Goal: Task Accomplishment & Management: Manage account settings

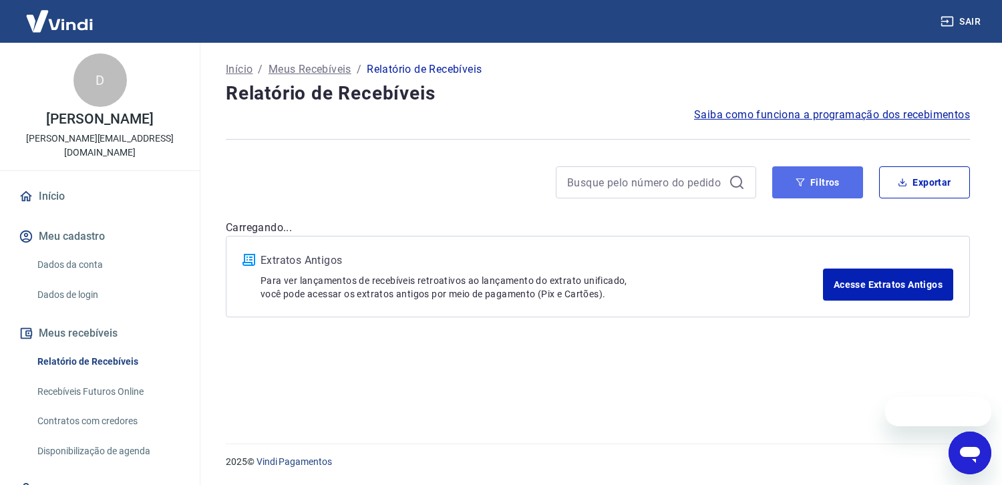
click at [840, 186] on button "Filtros" at bounding box center [817, 182] width 91 height 32
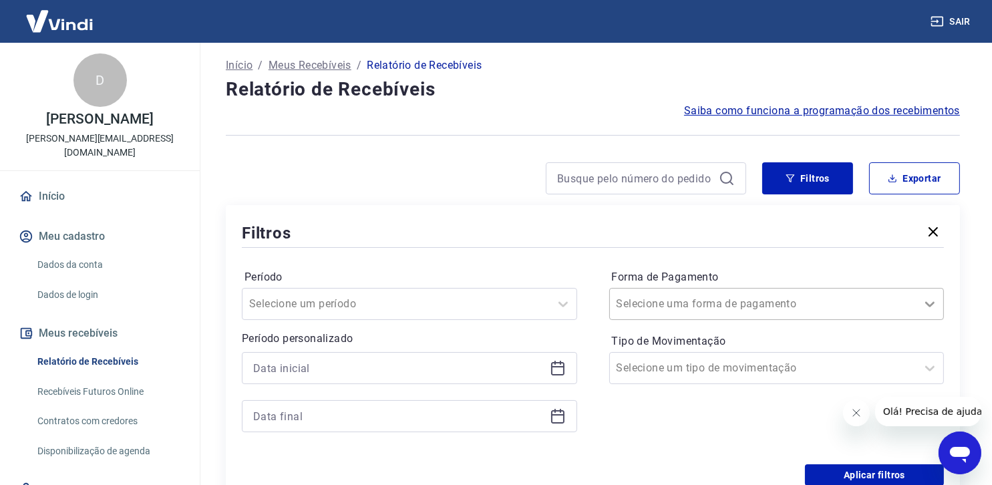
click at [933, 307] on icon at bounding box center [930, 304] width 16 height 16
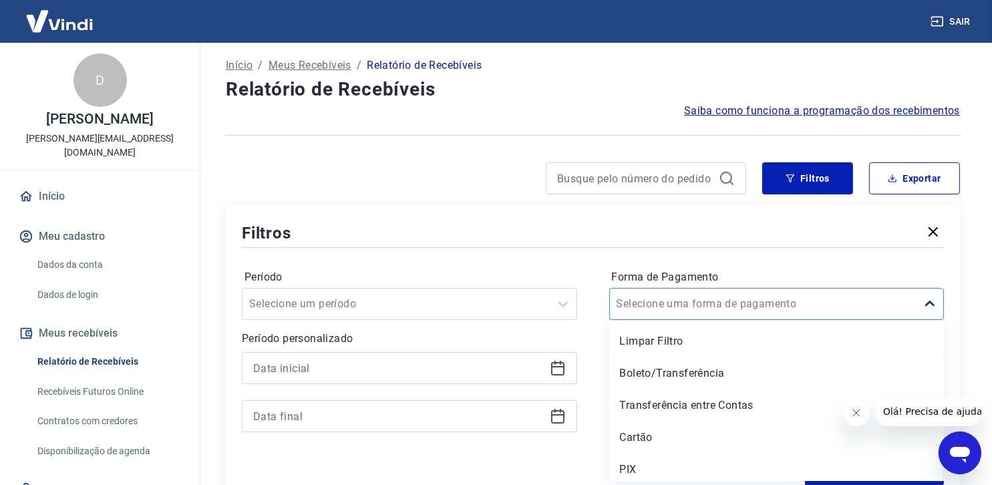
scroll to position [5, 0]
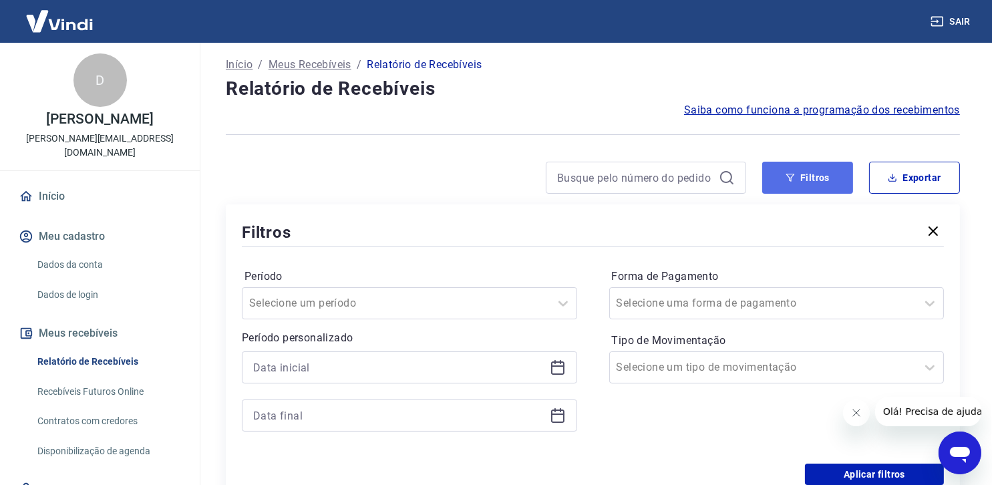
click at [822, 179] on button "Filtros" at bounding box center [807, 178] width 91 height 32
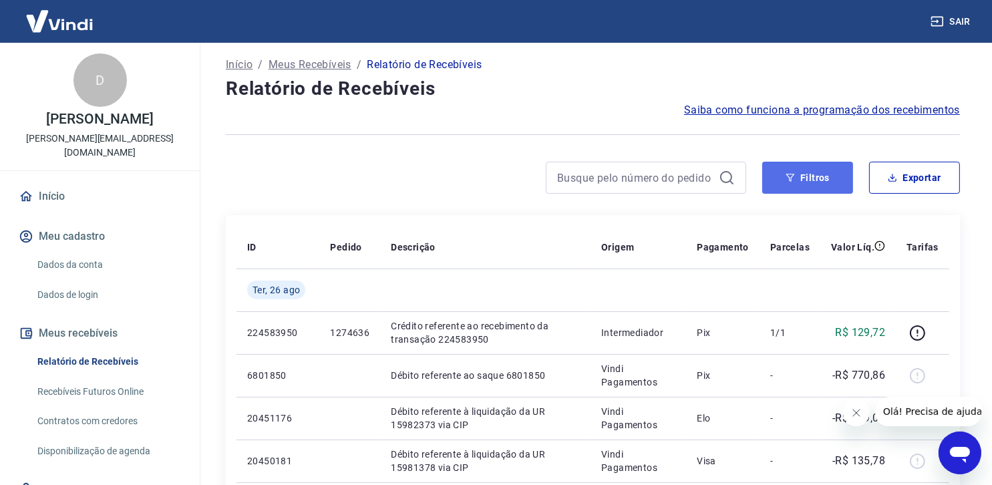
click at [789, 170] on button "Filtros" at bounding box center [807, 178] width 91 height 32
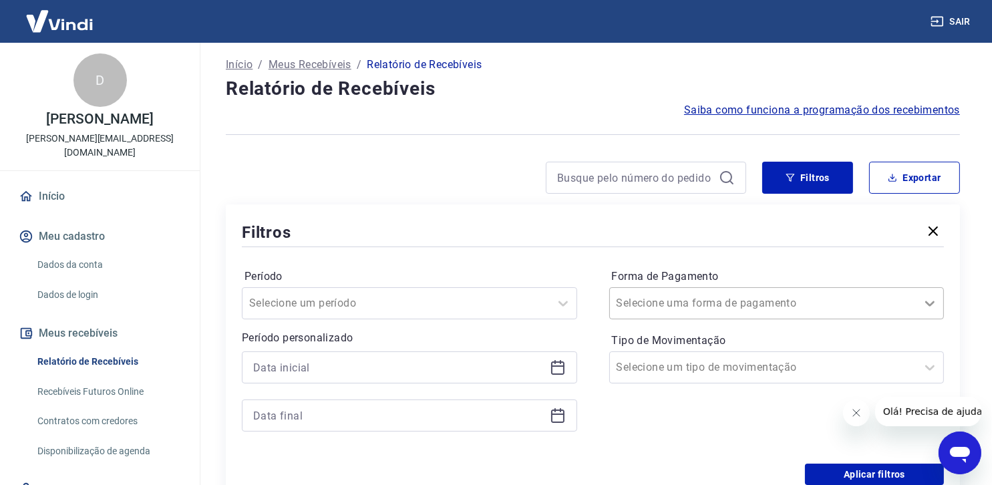
click at [932, 305] on icon at bounding box center [930, 303] width 16 height 16
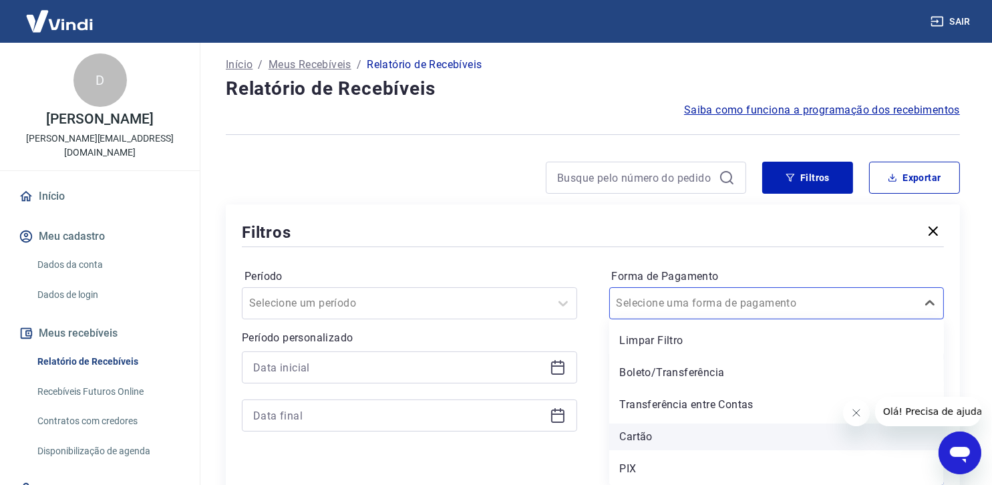
click at [654, 438] on div "Cartão" at bounding box center [776, 437] width 335 height 27
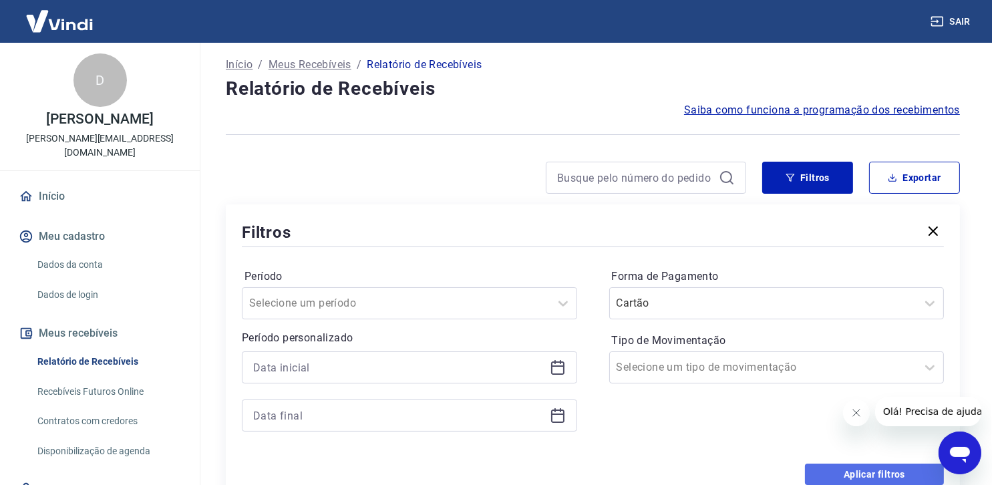
click at [886, 472] on button "Aplicar filtros" at bounding box center [874, 474] width 139 height 21
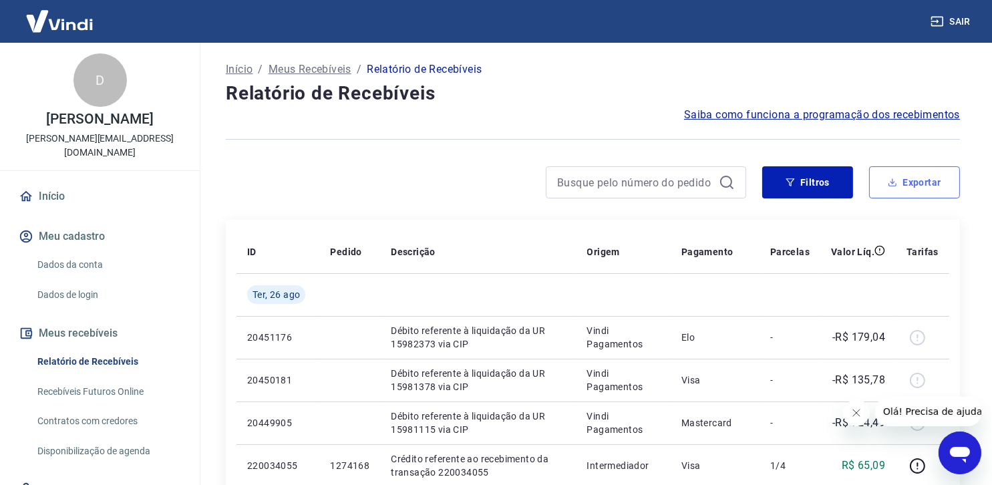
click at [911, 182] on button "Exportar" at bounding box center [914, 182] width 91 height 32
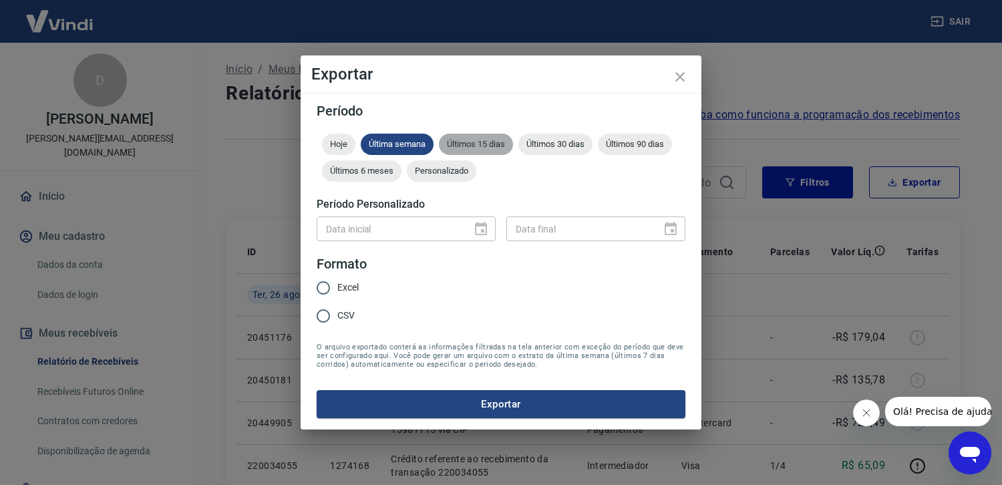
click at [484, 144] on span "Últimos 15 dias" at bounding box center [476, 144] width 74 height 10
click at [320, 291] on input "Excel" at bounding box center [323, 288] width 28 height 28
radio input "true"
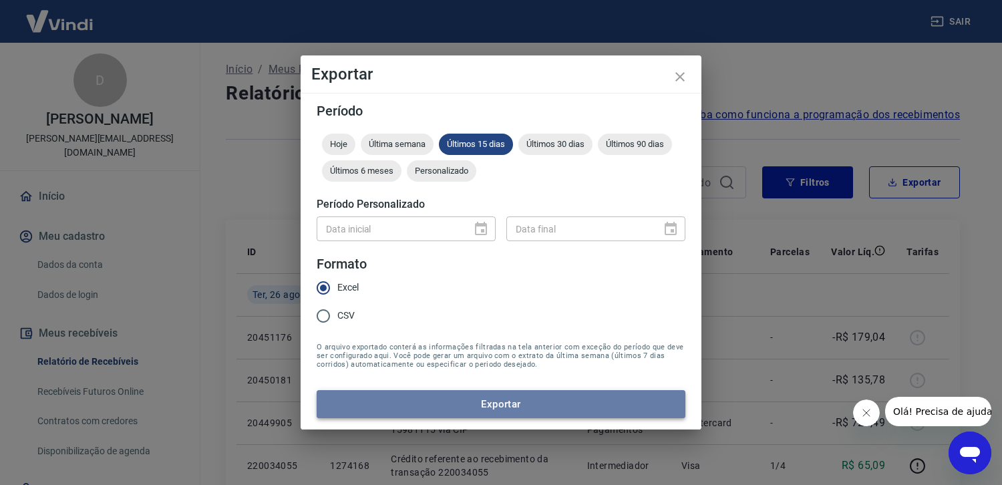
click at [493, 402] on button "Exportar" at bounding box center [501, 404] width 369 height 28
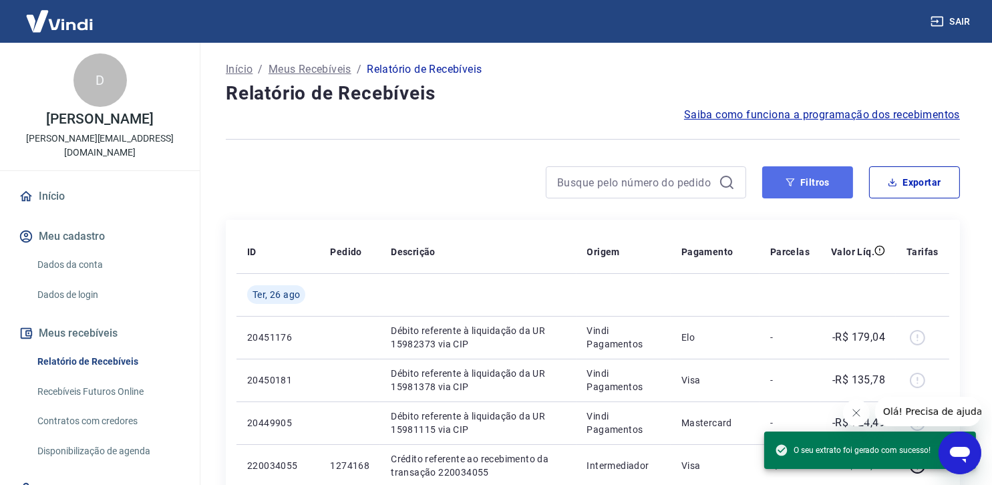
drag, startPoint x: 810, startPoint y: 180, endPoint x: 818, endPoint y: 181, distance: 7.4
click at [812, 181] on button "Filtros" at bounding box center [807, 182] width 91 height 32
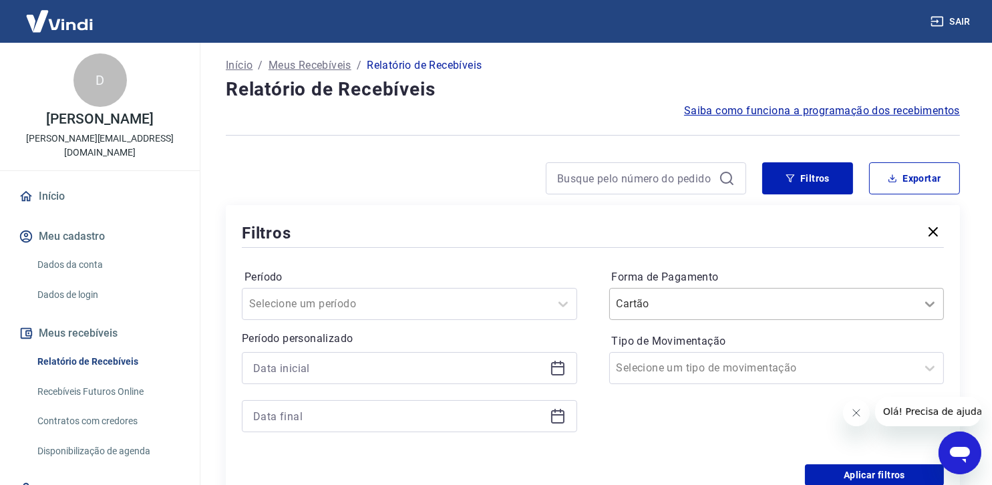
click at [936, 309] on icon at bounding box center [930, 304] width 16 height 16
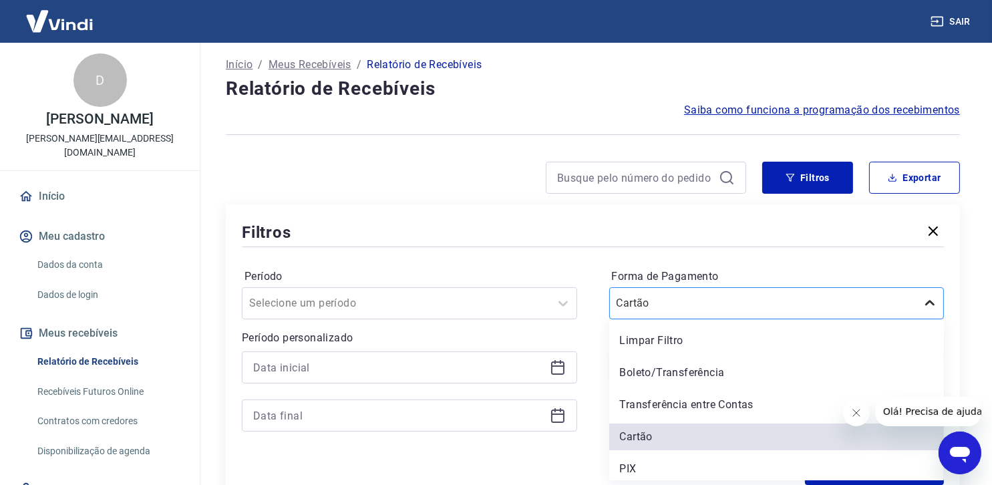
scroll to position [5, 0]
drag, startPoint x: 762, startPoint y: 462, endPoint x: 627, endPoint y: 466, distance: 135.0
click at [761, 460] on div "PIX" at bounding box center [776, 469] width 335 height 27
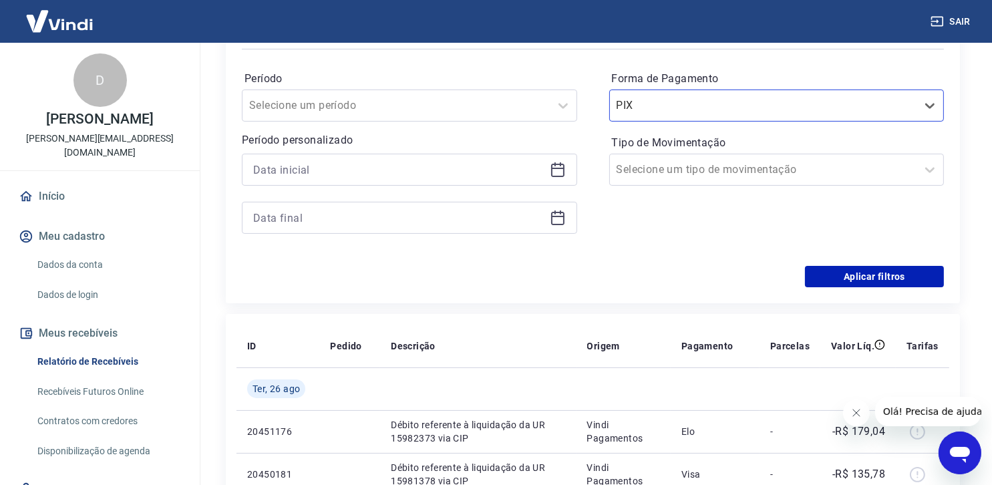
scroll to position [205, 0]
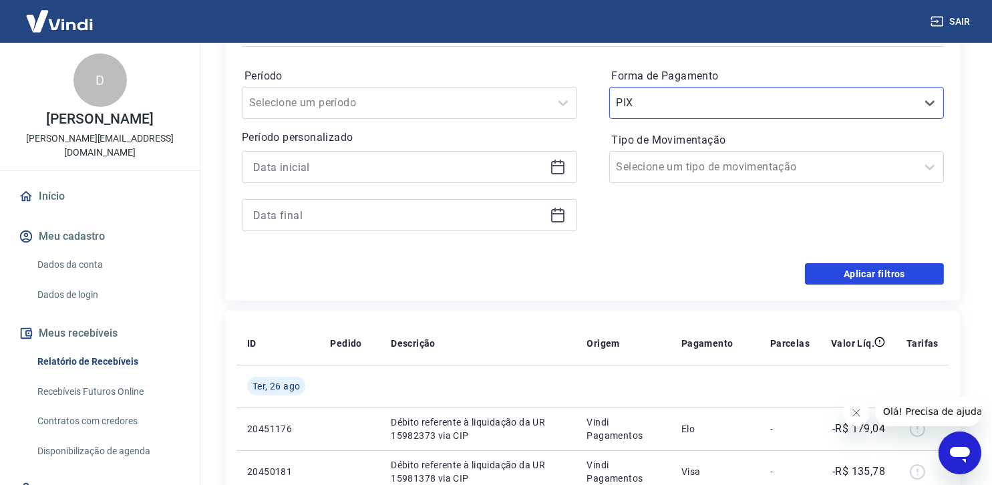
click at [858, 273] on button "Aplicar filtros" at bounding box center [874, 273] width 139 height 21
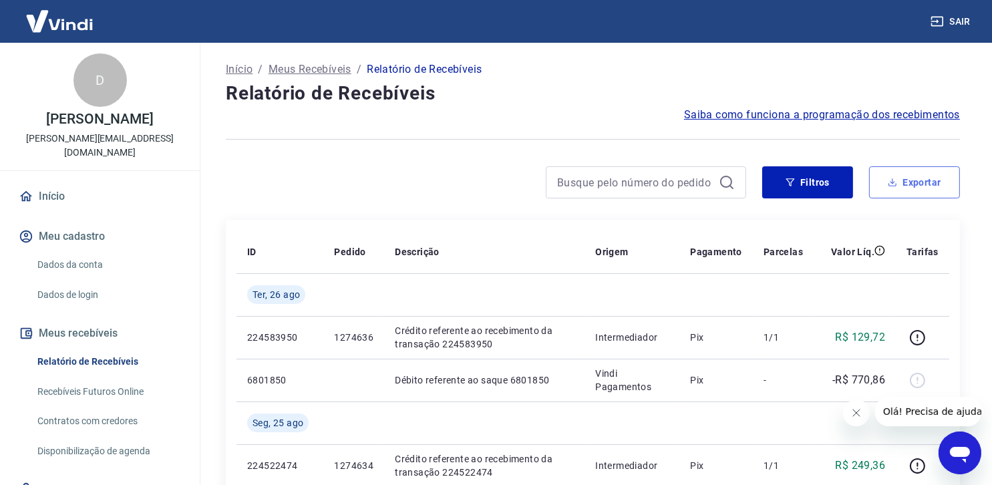
click at [916, 178] on button "Exportar" at bounding box center [914, 182] width 91 height 32
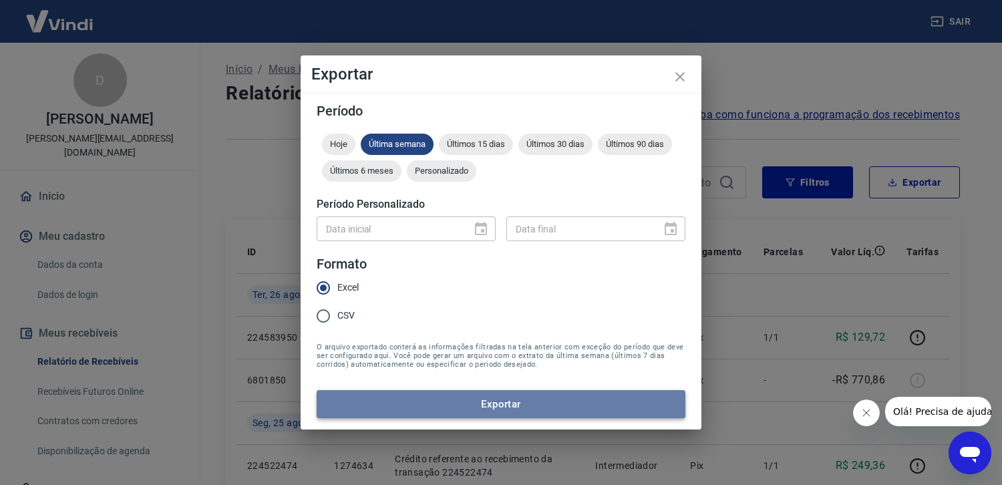
click at [514, 400] on button "Exportar" at bounding box center [501, 404] width 369 height 28
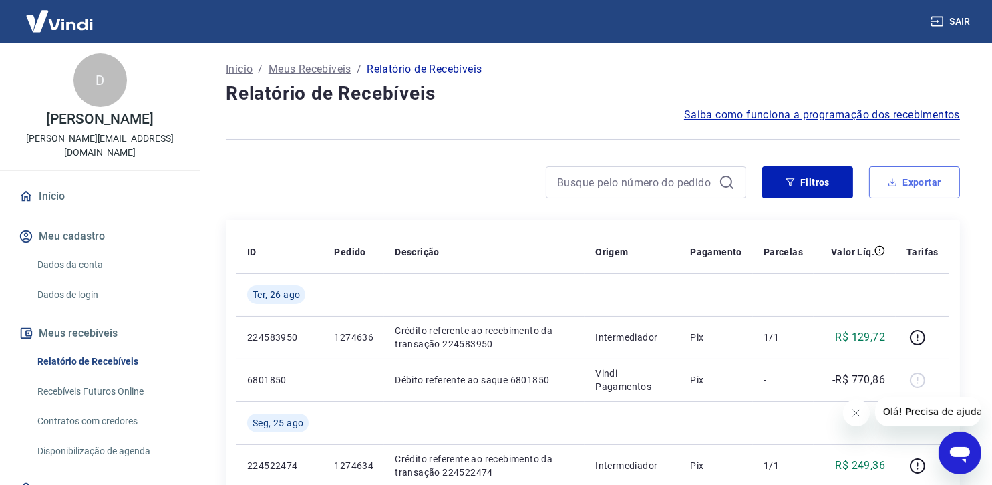
click at [911, 185] on button "Exportar" at bounding box center [914, 182] width 91 height 32
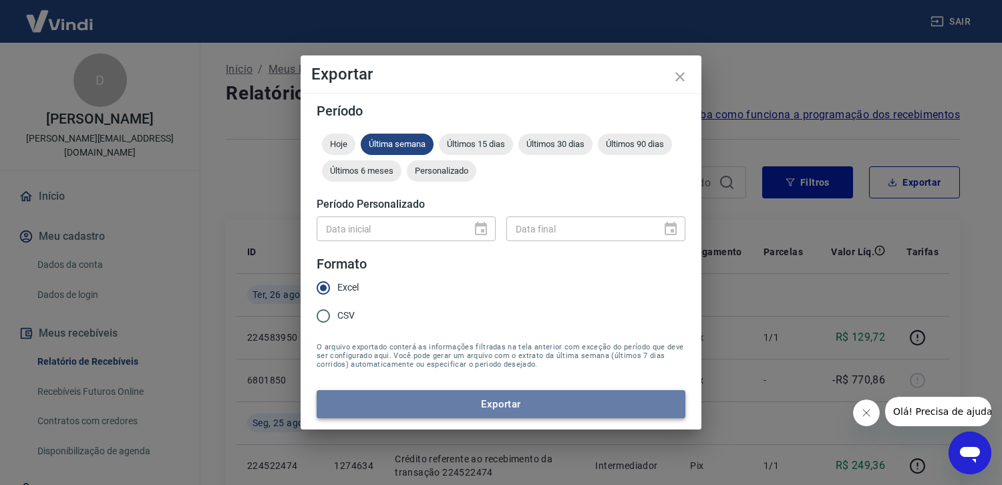
click at [511, 400] on button "Exportar" at bounding box center [501, 404] width 369 height 28
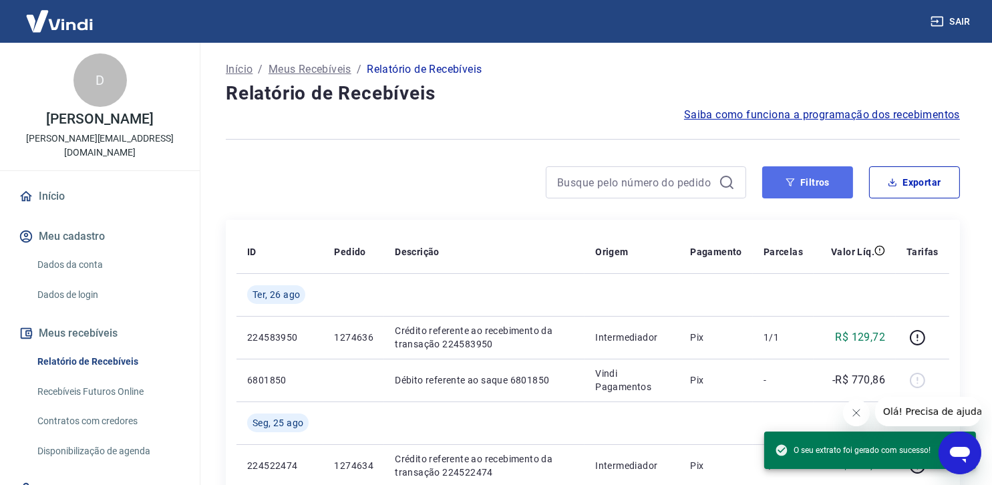
click at [825, 179] on button "Filtros" at bounding box center [807, 182] width 91 height 32
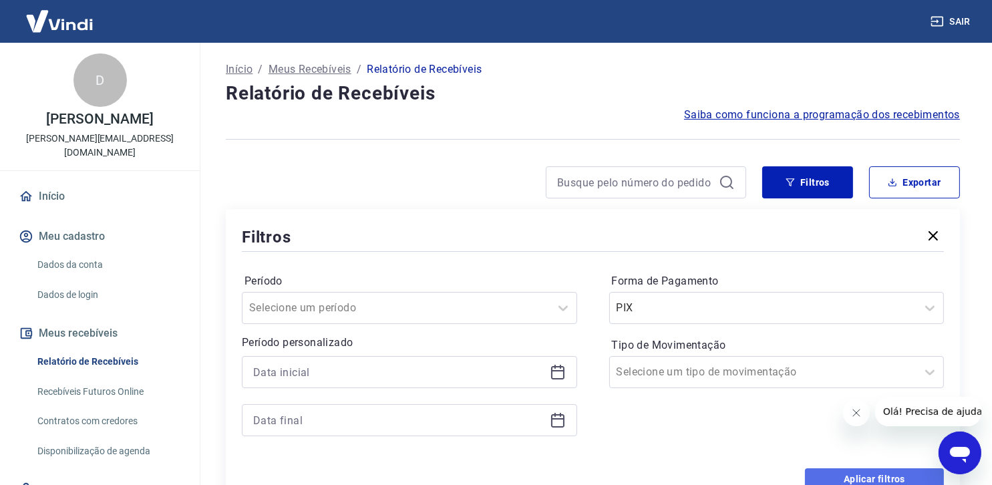
click at [880, 475] on button "Aplicar filtros" at bounding box center [874, 478] width 139 height 21
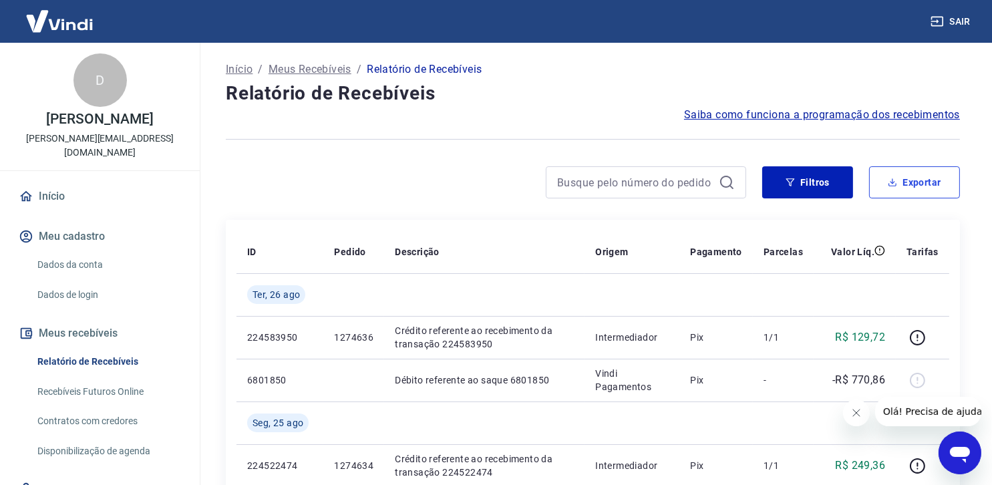
click at [925, 182] on button "Exportar" at bounding box center [914, 182] width 91 height 32
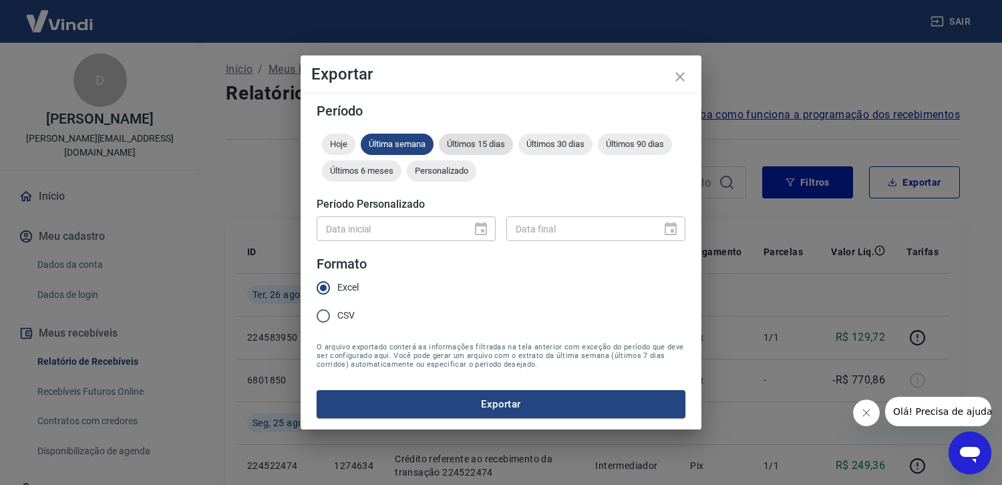
click at [482, 144] on span "Últimos 15 dias" at bounding box center [476, 144] width 74 height 10
click at [504, 406] on button "Exportar" at bounding box center [501, 404] width 369 height 28
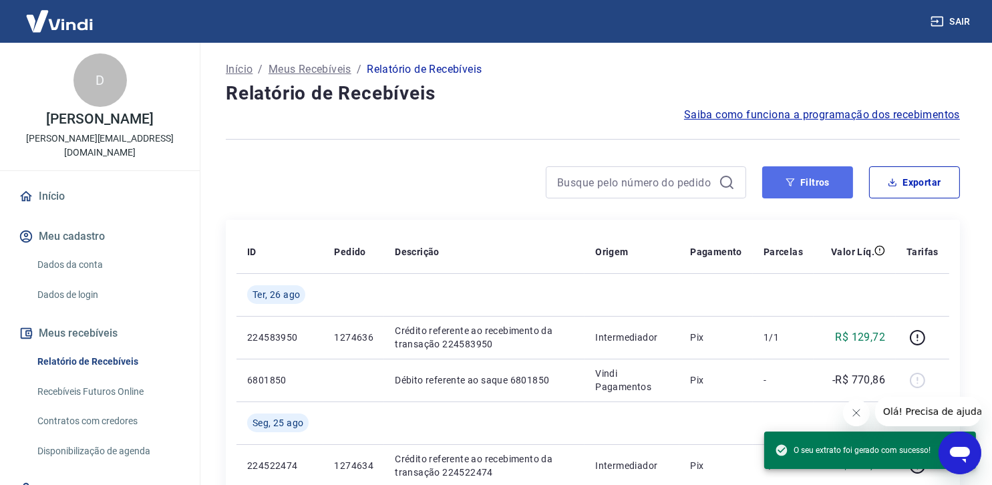
click at [785, 179] on button "Filtros" at bounding box center [807, 182] width 91 height 32
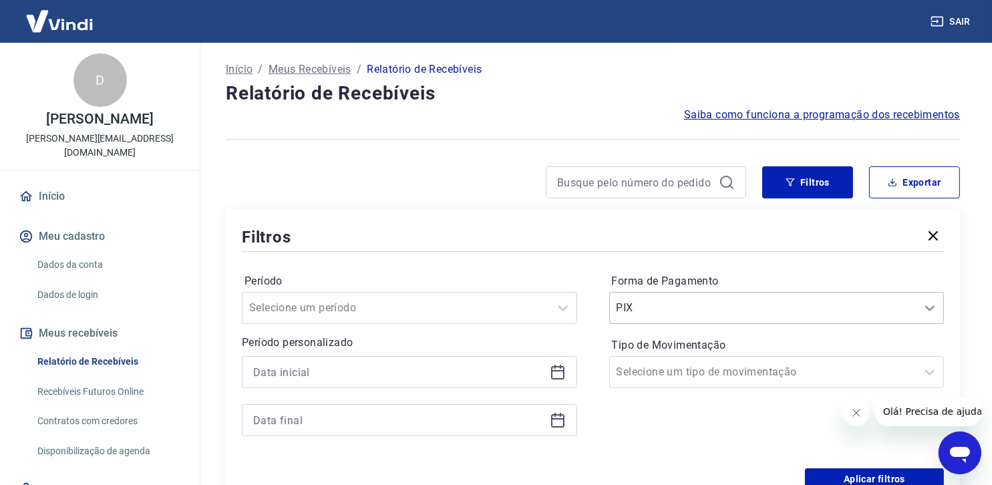
click at [933, 307] on icon at bounding box center [929, 308] width 9 height 5
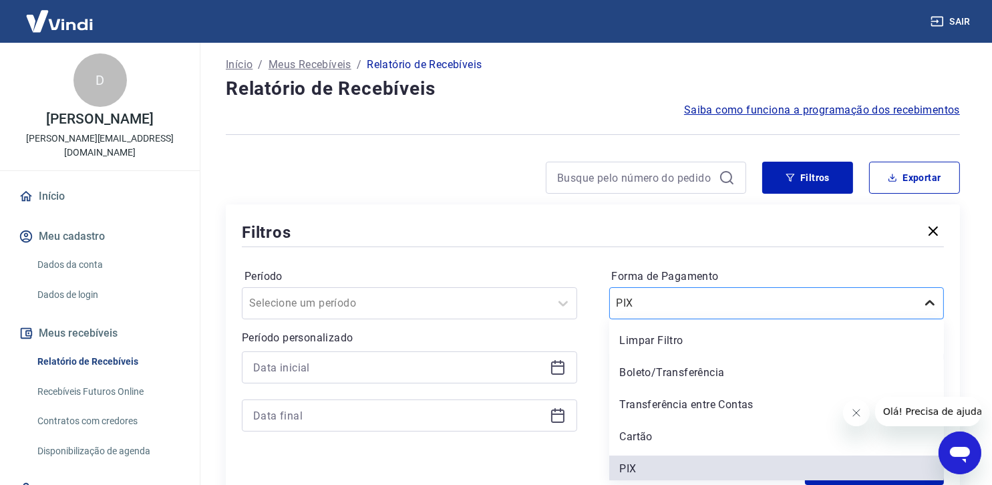
scroll to position [5, 0]
click at [750, 373] on div "Boleto/Transferência" at bounding box center [776, 372] width 335 height 27
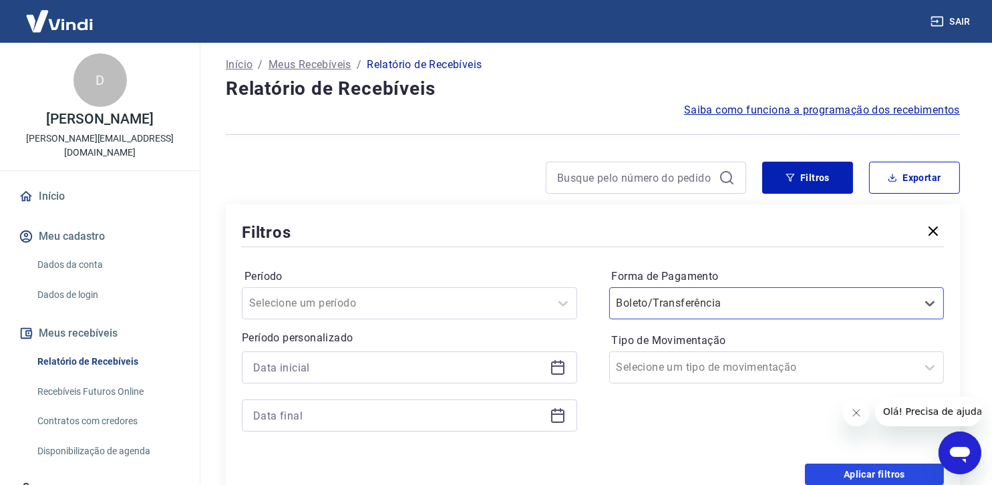
click at [885, 472] on button "Aplicar filtros" at bounding box center [874, 474] width 139 height 21
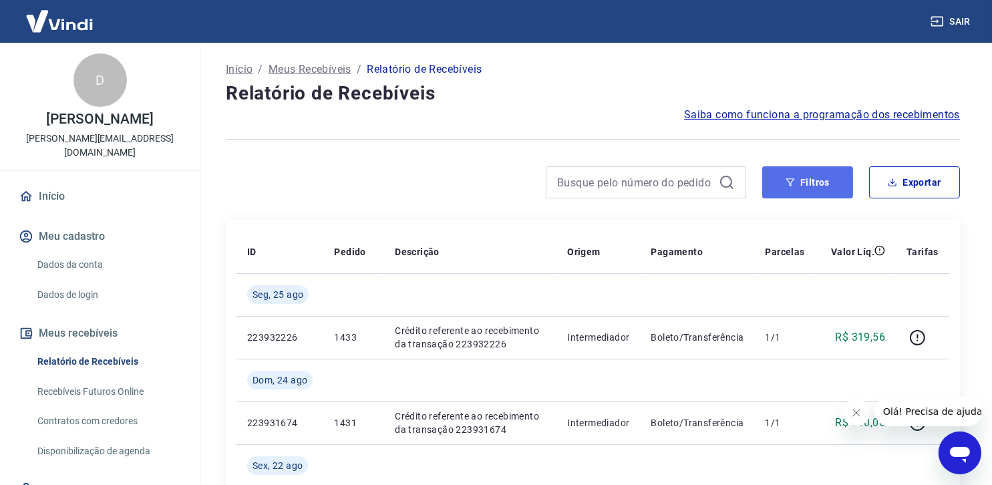
click at [818, 181] on button "Filtros" at bounding box center [807, 182] width 91 height 32
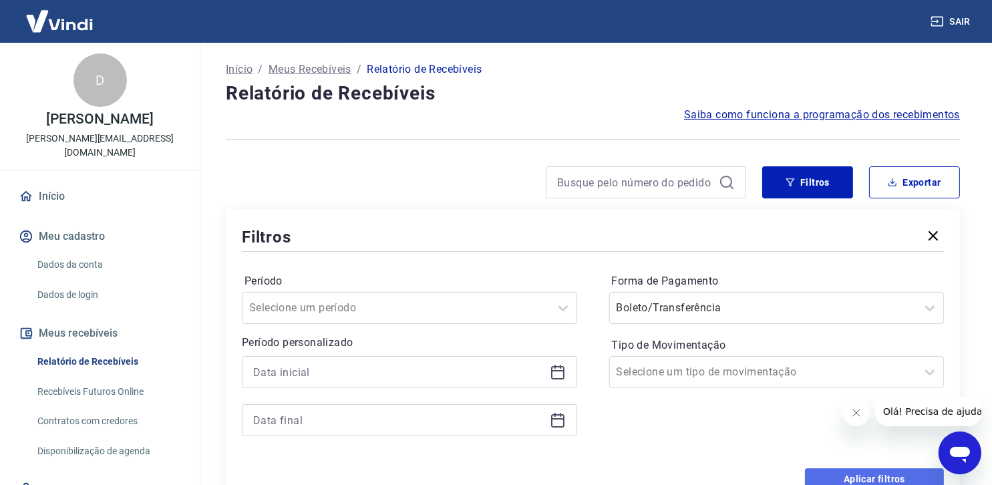
click at [871, 476] on button "Aplicar filtros" at bounding box center [874, 478] width 139 height 21
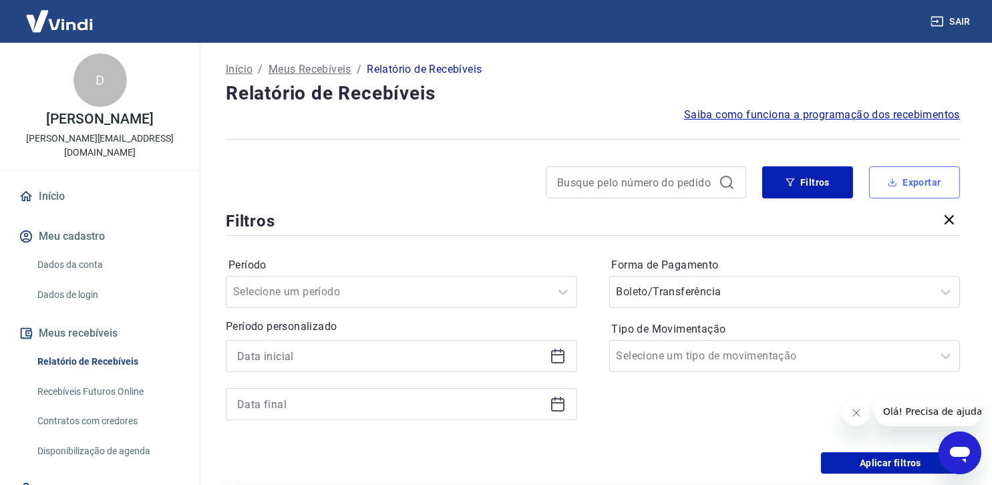
click at [915, 180] on button "Exportar" at bounding box center [914, 182] width 91 height 32
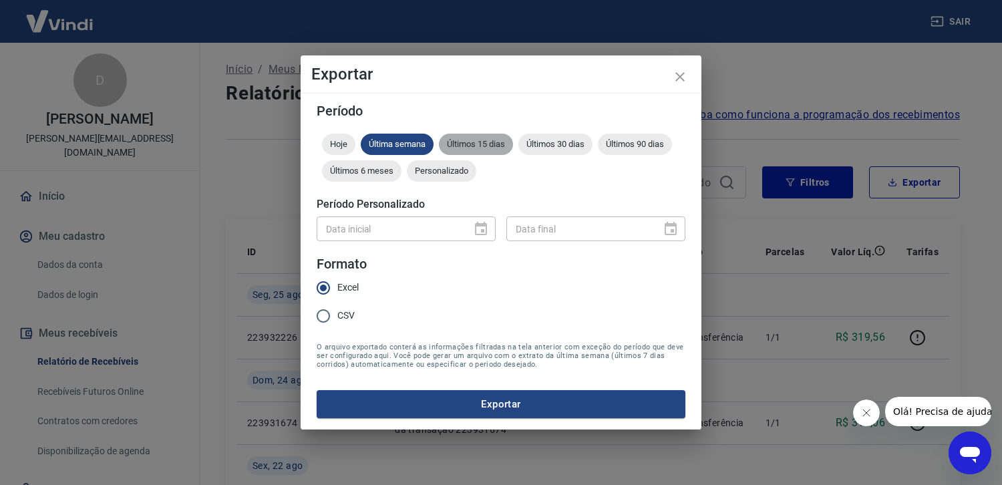
click at [486, 137] on div "Últimos 15 dias" at bounding box center [476, 144] width 74 height 21
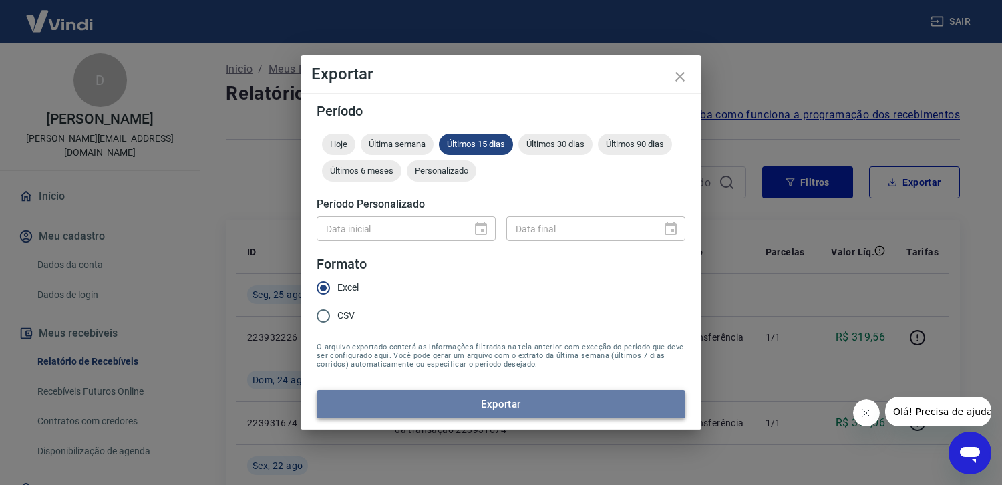
click at [506, 411] on button "Exportar" at bounding box center [501, 404] width 369 height 28
